Goal: Task Accomplishment & Management: Complete application form

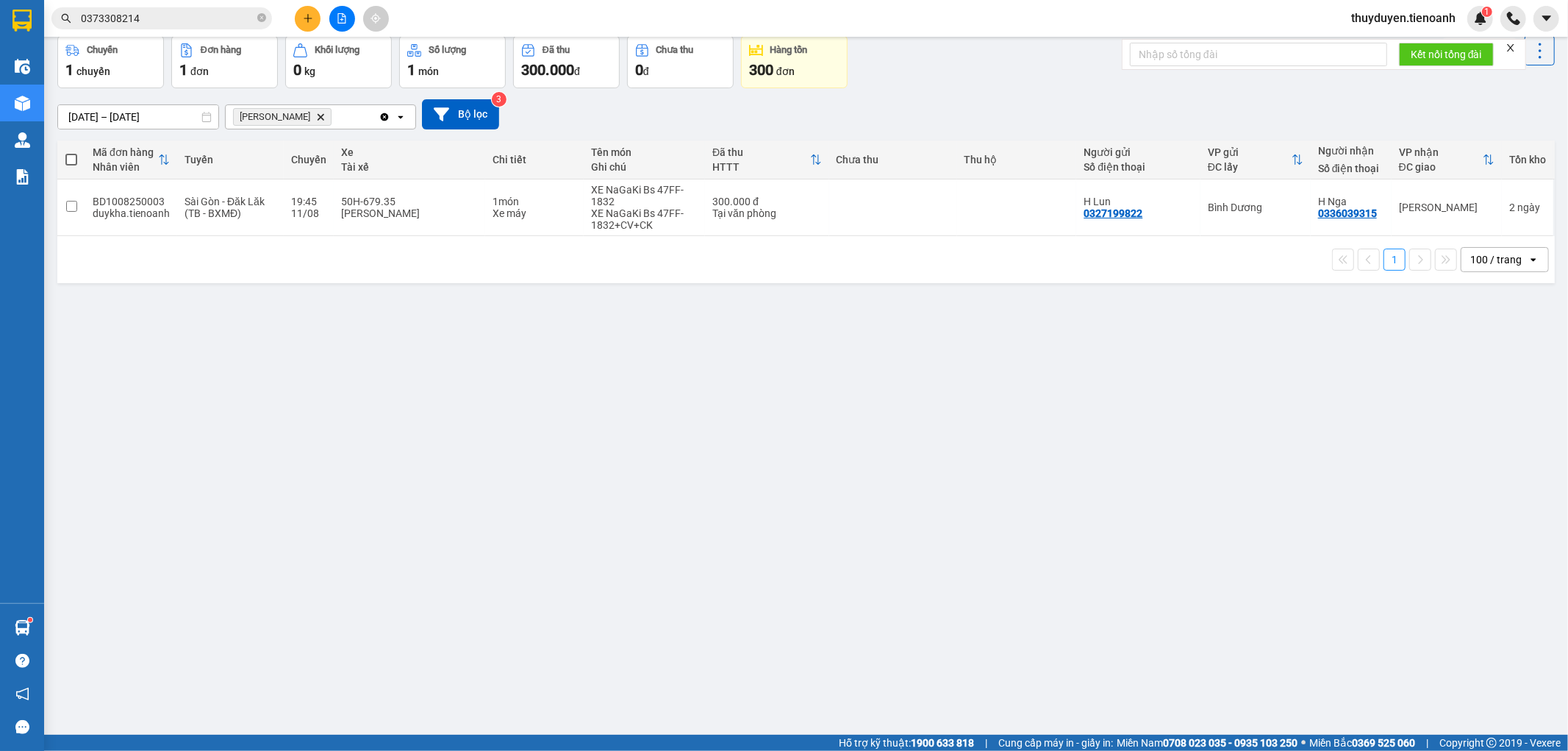
scroll to position [68, 0]
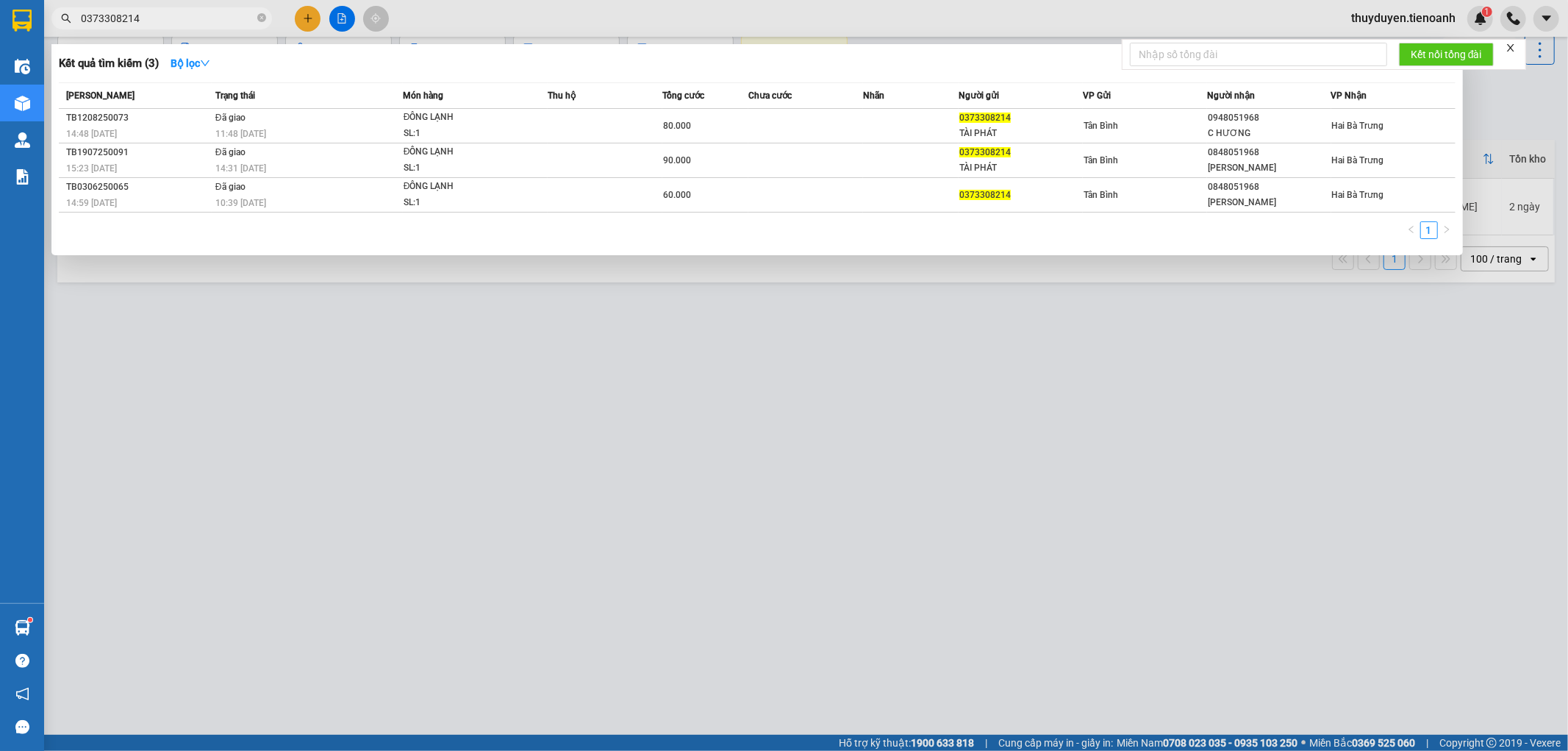
drag, startPoint x: 237, startPoint y: 19, endPoint x: 0, endPoint y: 42, distance: 238.1
click at [0, 35] on section "Kết quả tìm kiếm ( 3 ) Bộ lọc Mã ĐH Trạng thái Món hàng Thu hộ Tổng cước Chưa c…" at bounding box center [784, 375] width 1568 height 751
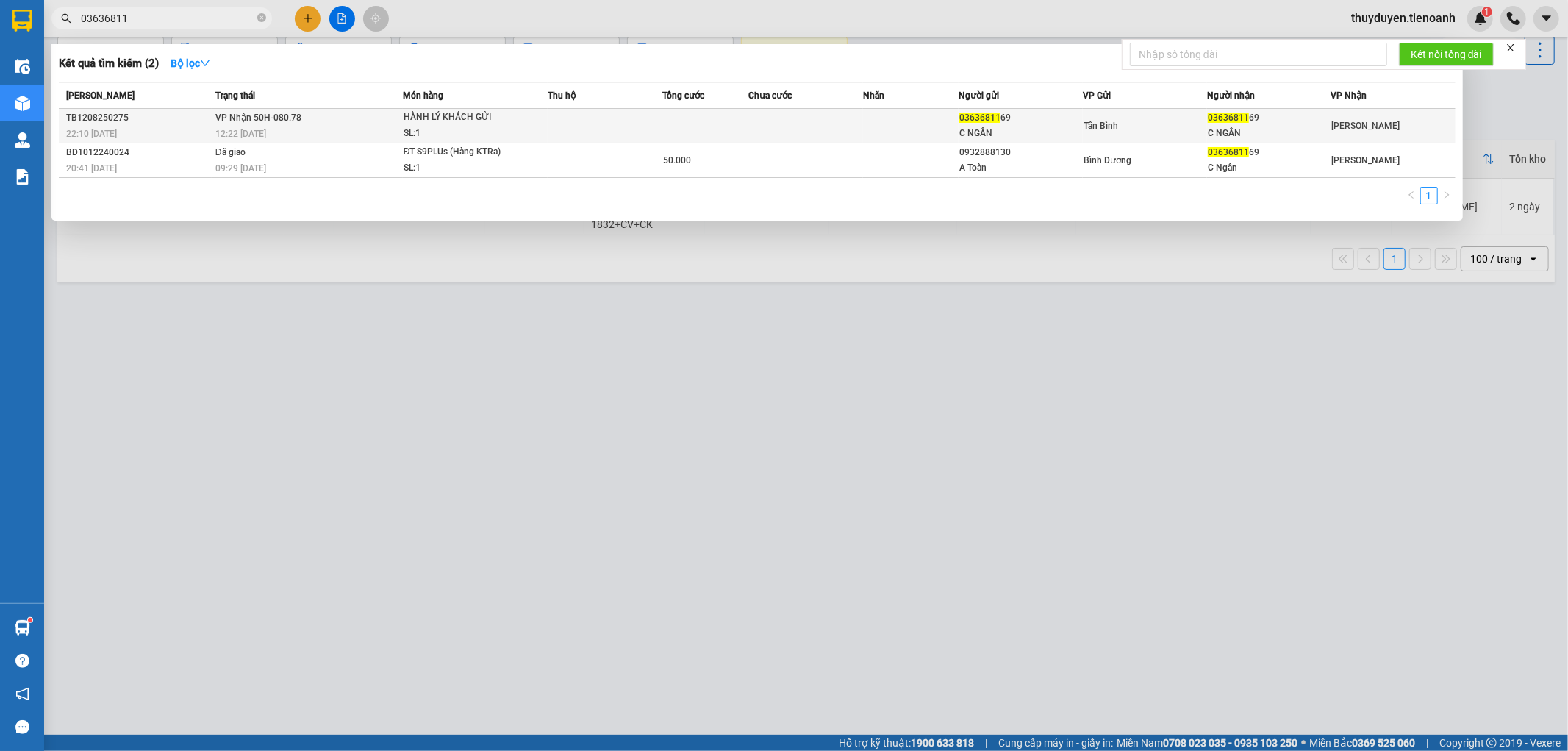
type input "03636811"
click at [812, 119] on td at bounding box center [805, 125] width 114 height 35
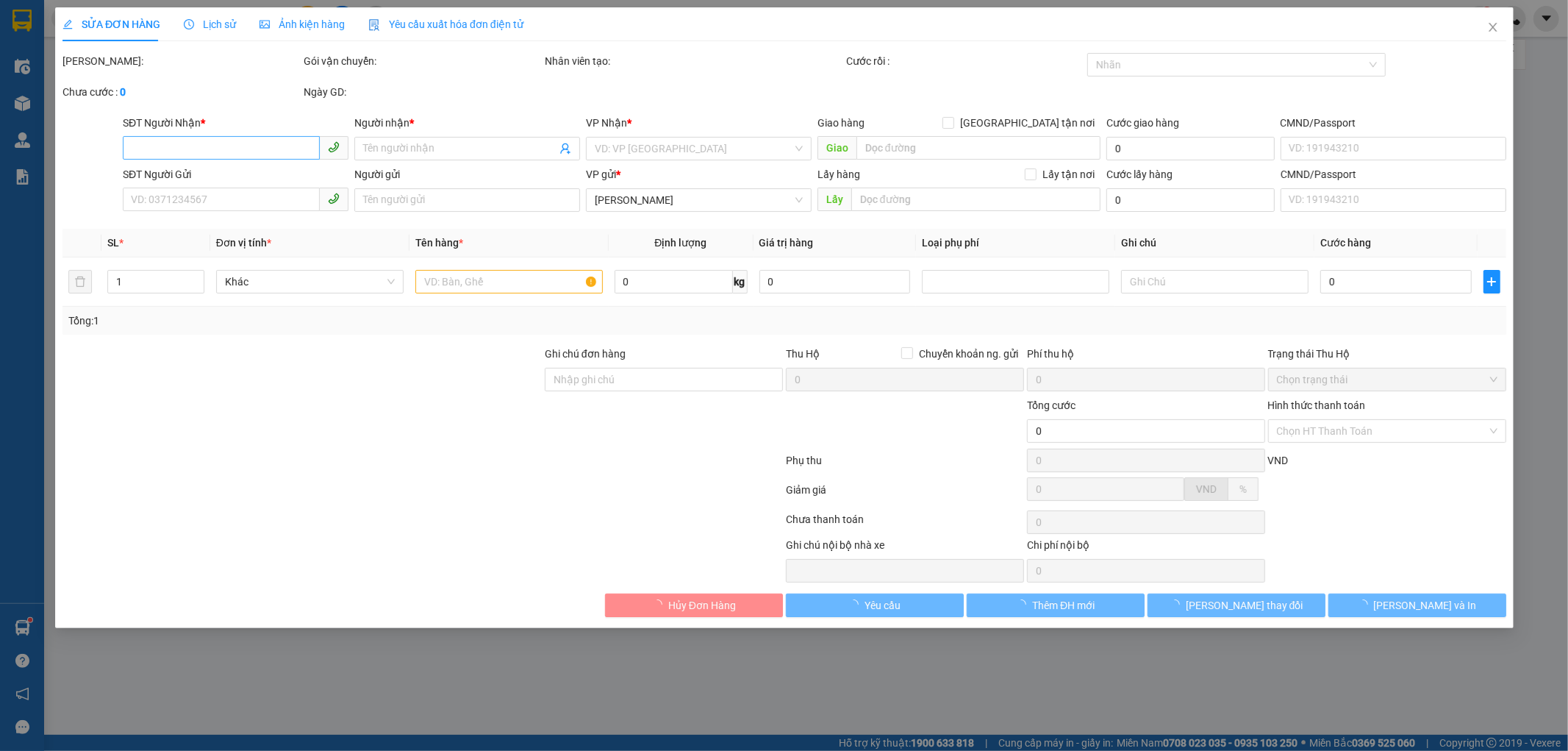
type input "0363681169"
type input "C NGÂN"
type input "0363681169"
type input "C NGÂN"
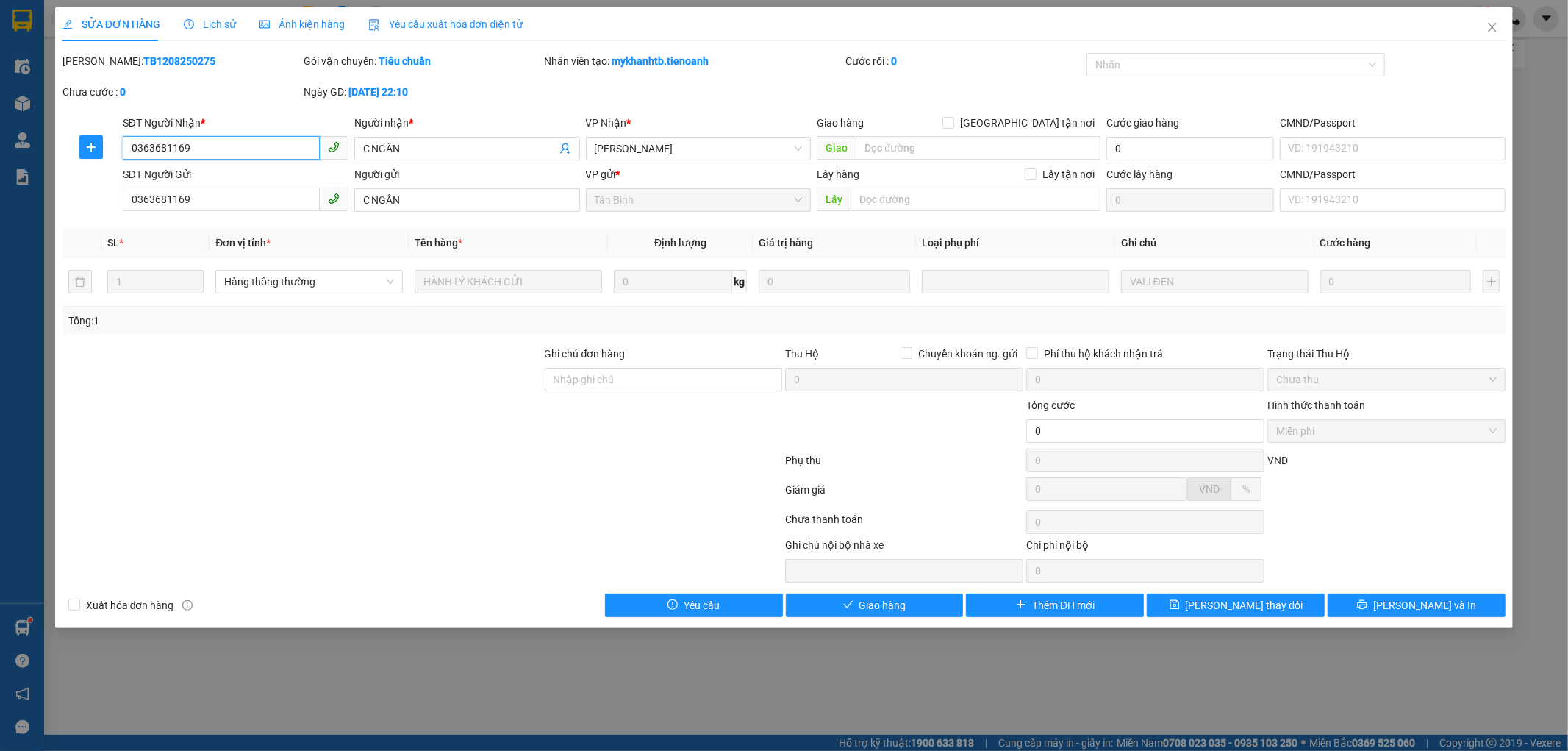
drag, startPoint x: 227, startPoint y: 145, endPoint x: 0, endPoint y: 196, distance: 232.7
click at [0, 199] on div "SỬA ĐƠN HÀNG Lịch sử Ảnh kiện hàng Yêu cầu xuất hóa đơn điện tử Total Paid Fee …" at bounding box center [784, 375] width 1568 height 751
click at [939, 615] on div "SỬA ĐƠN HÀNG Lịch sử Ảnh kiện hàng Yêu cầu xuất hóa đơn điện tử Total Paid Fee …" at bounding box center [784, 317] width 1459 height 621
click at [937, 615] on button "Giao hàng" at bounding box center [874, 606] width 178 height 24
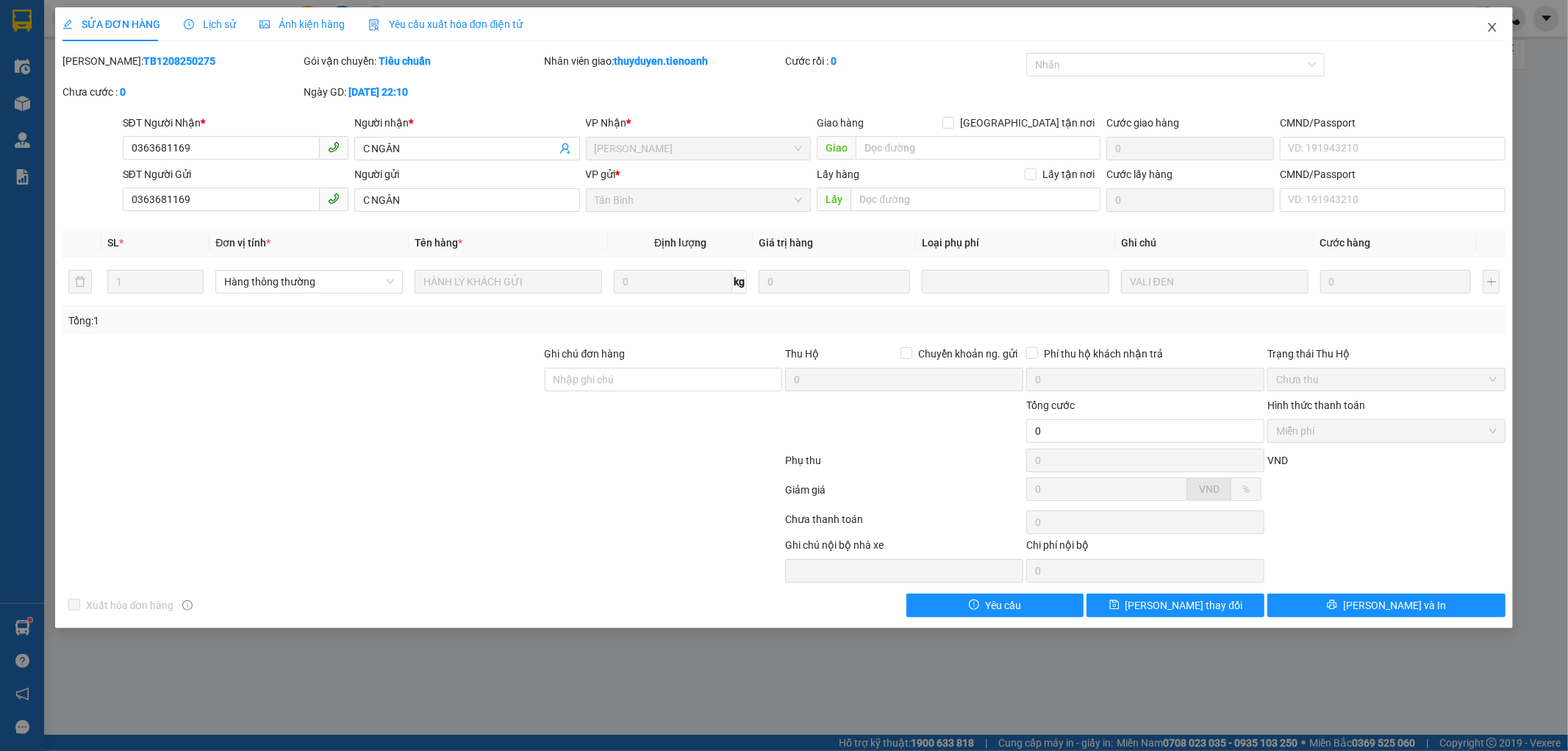
drag, startPoint x: 1492, startPoint y: 30, endPoint x: 224, endPoint y: 24, distance: 1268.0
click at [1484, 25] on span "Close" at bounding box center [1491, 27] width 41 height 41
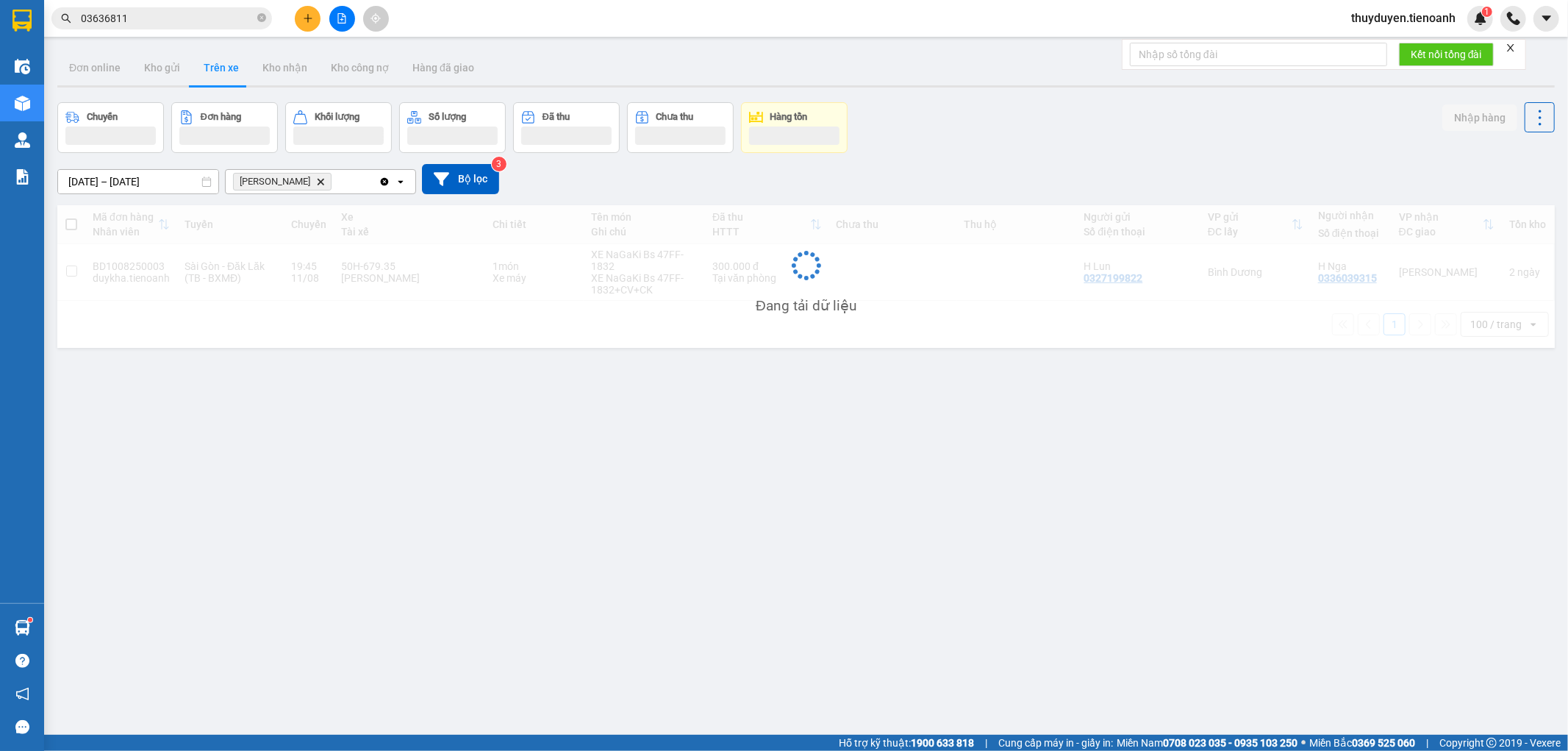
drag, startPoint x: 147, startPoint y: 20, endPoint x: 0, endPoint y: -9, distance: 149.8
click at [0, 0] on html "Kết quả tìm kiếm ( 2 ) Bộ lọc Mã ĐH Trạng thái Món hàng Thu hộ Tổng cước Chưa c…" at bounding box center [784, 375] width 1568 height 751
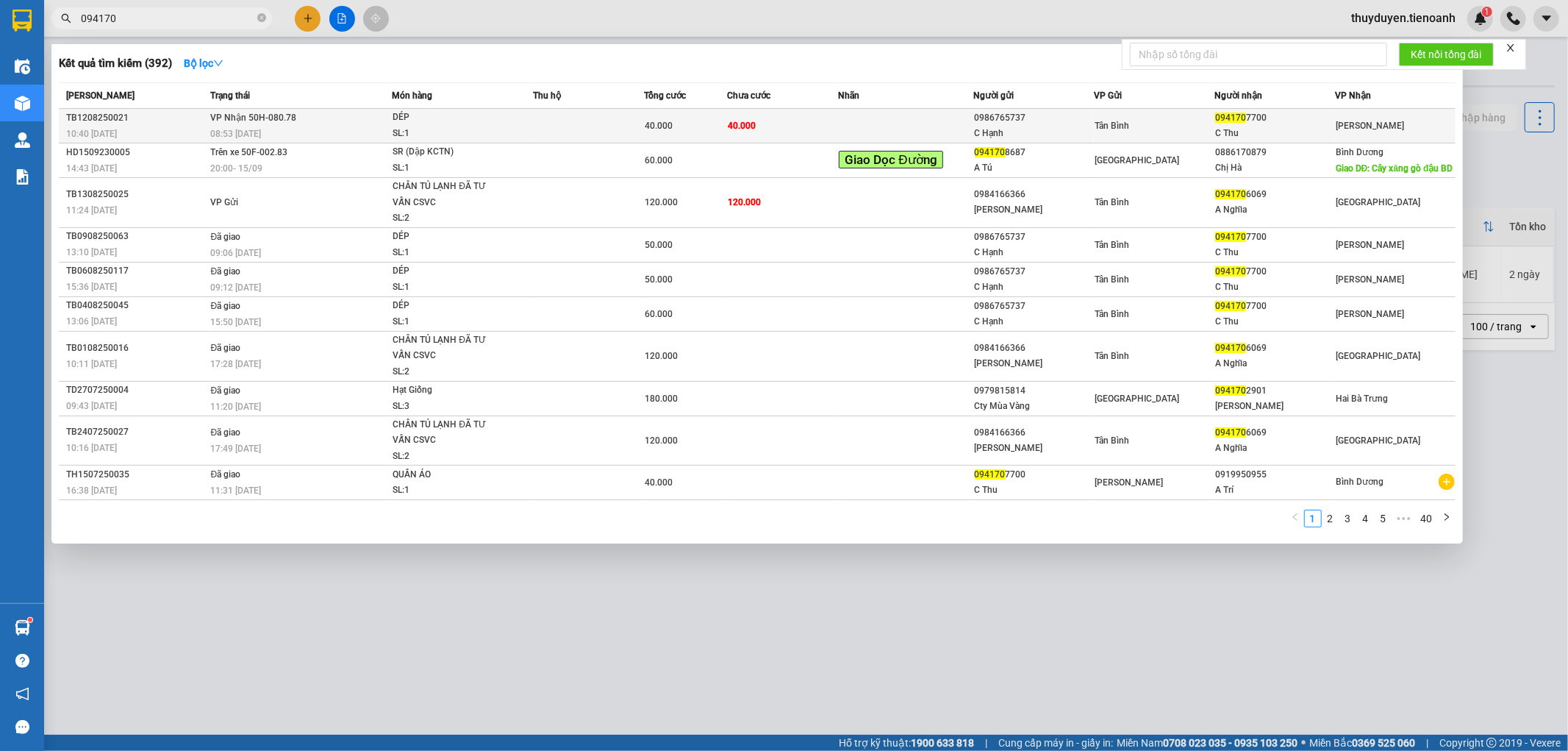
type input "094170"
click at [878, 133] on td at bounding box center [906, 125] width 135 height 35
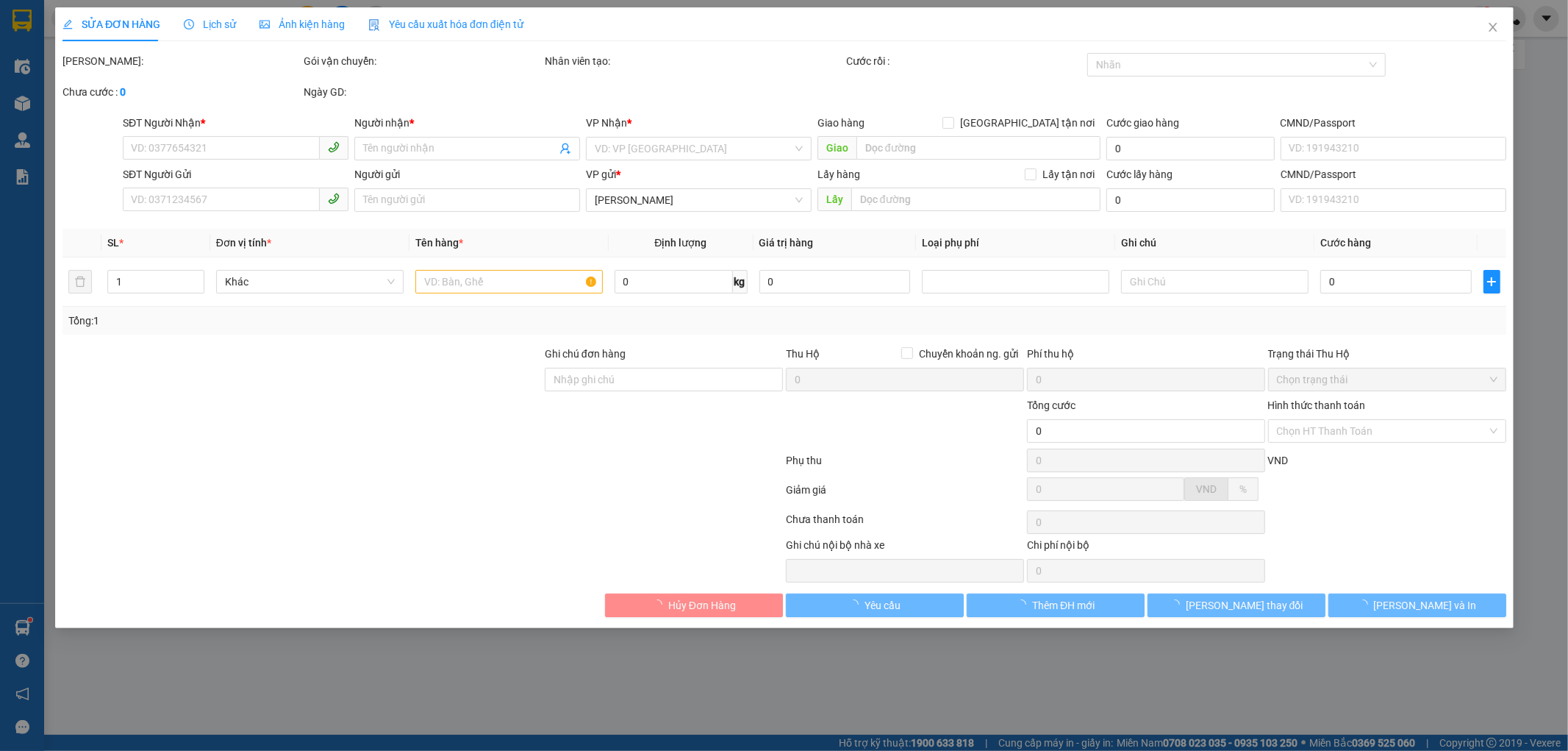
type input "0941707700"
type input "C Thu"
type input "123456789"
type input "0986765737"
type input "C Hạnh"
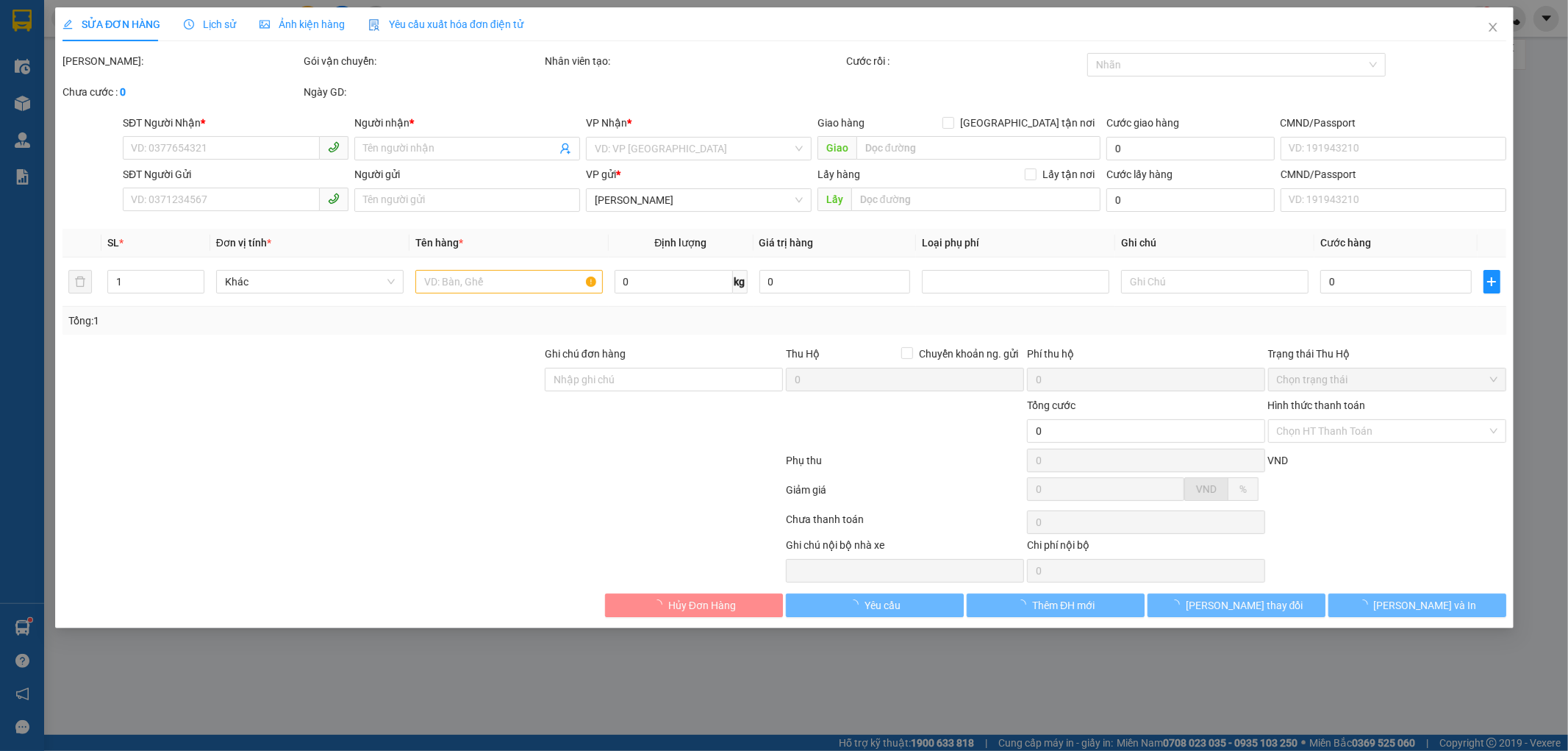
type input "123456789"
type input "40.000"
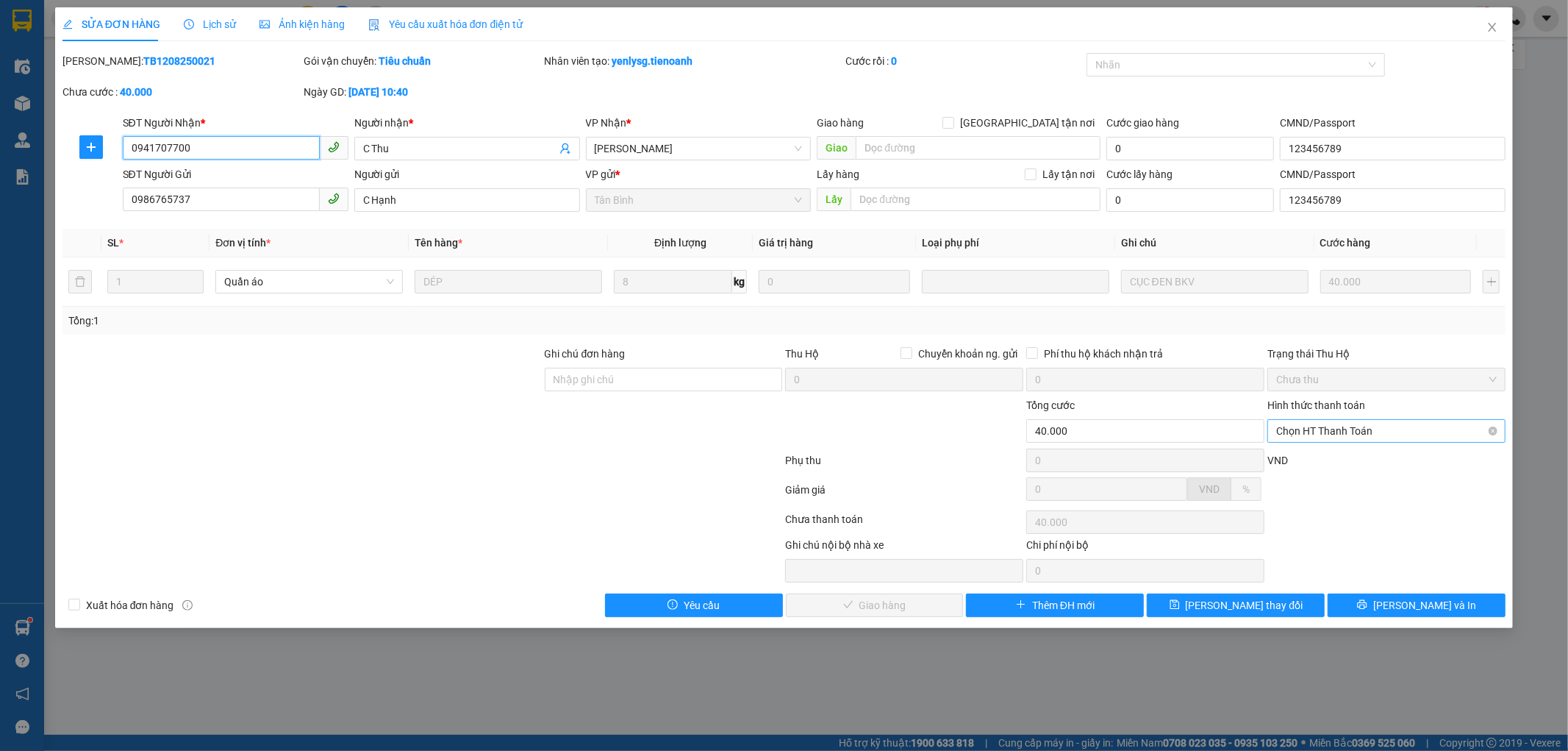
click at [1313, 432] on span "Chọn HT Thanh Toán" at bounding box center [1386, 431] width 221 height 22
click at [1310, 460] on div "Tại văn phòng" at bounding box center [1387, 461] width 221 height 16
type input "0"
click at [838, 608] on button "[PERSON_NAME] và Giao hàng" at bounding box center [874, 606] width 178 height 24
